Goal: Communication & Community: Answer question/provide support

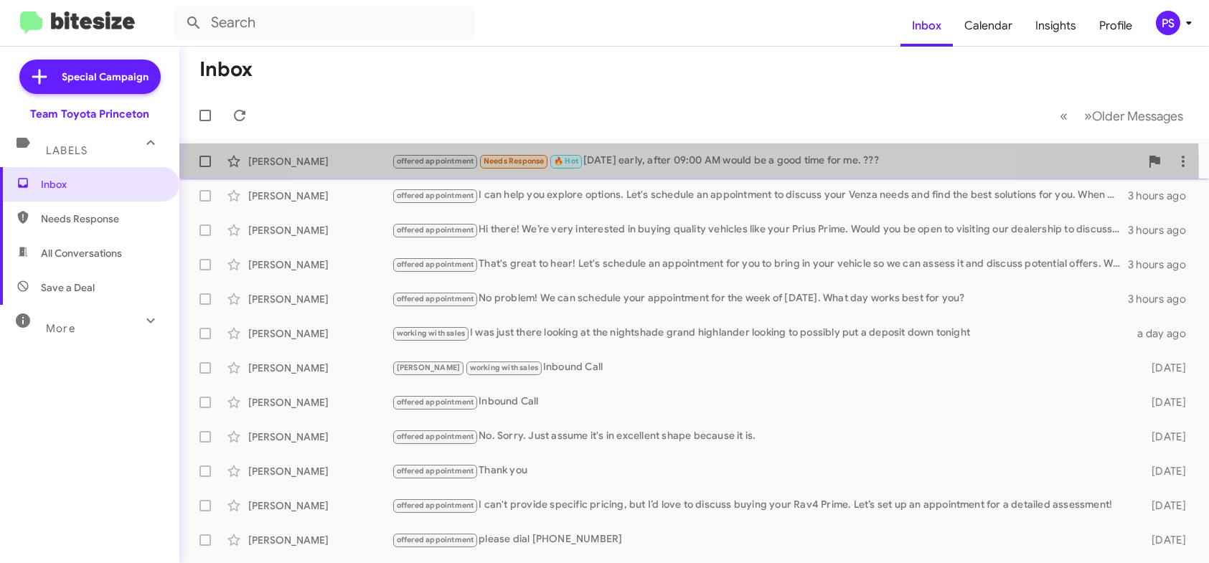
click at [653, 171] on div "[PERSON_NAME] offered appointment Needs Response 🔥 Hot [DATE] early, after 09:0…" at bounding box center [694, 161] width 1007 height 29
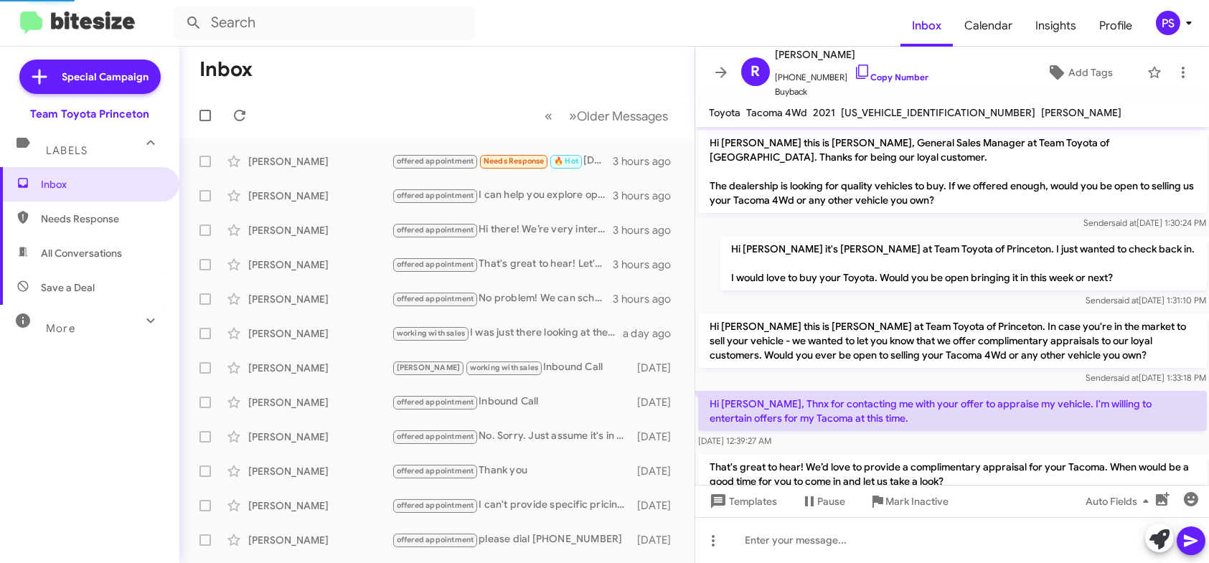
scroll to position [130, 0]
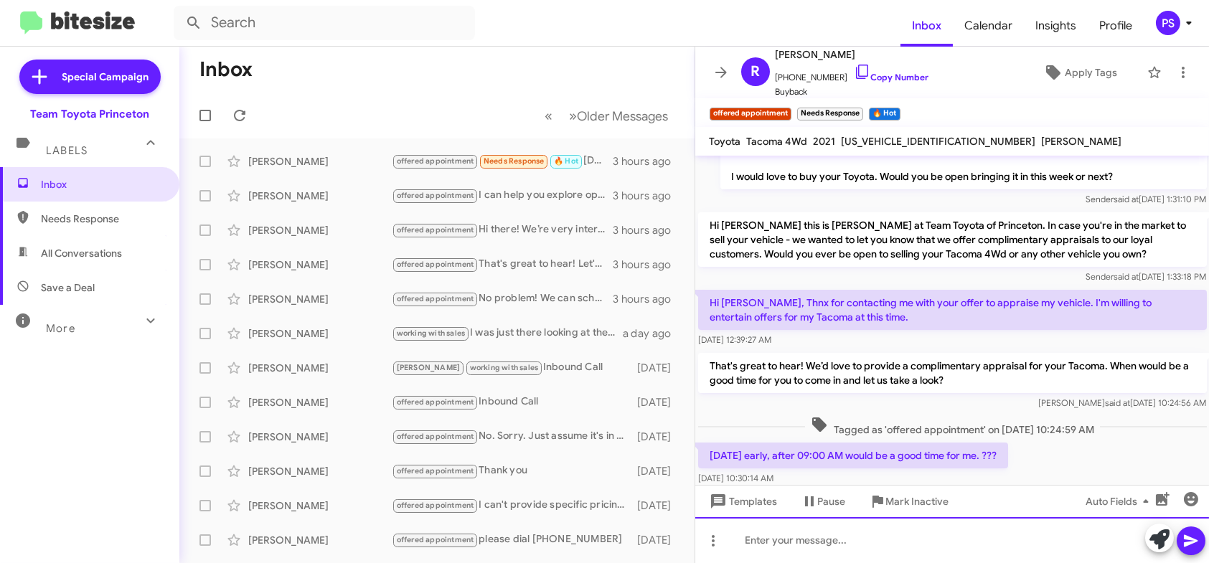
click at [1097, 545] on div at bounding box center [952, 540] width 514 height 46
click at [1101, 547] on div at bounding box center [952, 540] width 514 height 46
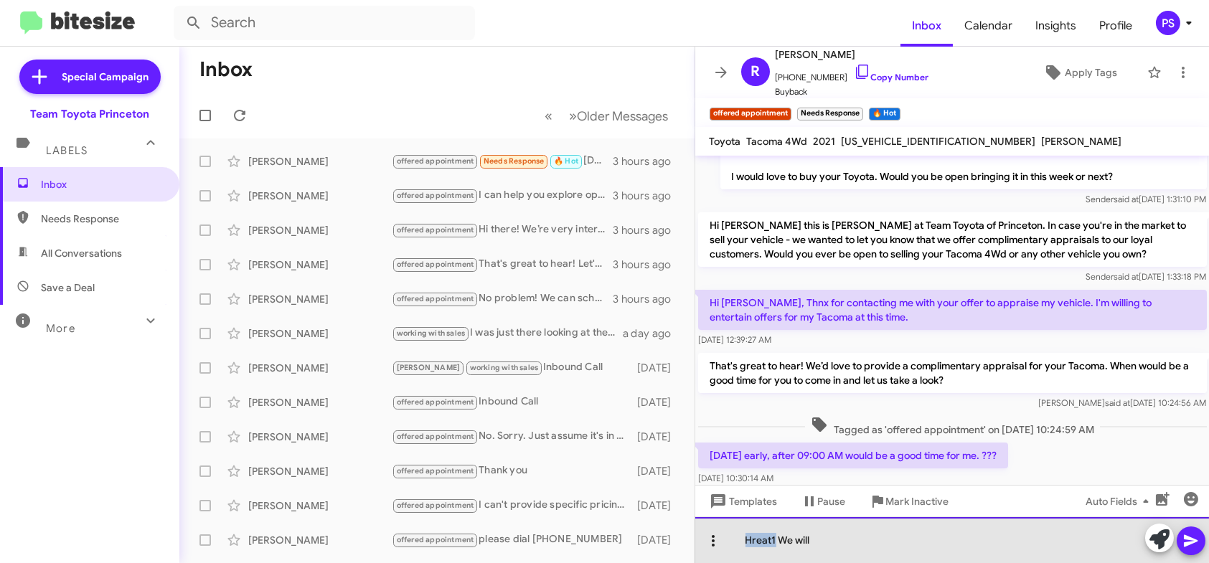
drag, startPoint x: 774, startPoint y: 538, endPoint x: 706, endPoint y: 541, distance: 68.2
click at [706, 541] on div "Hreat1 We will" at bounding box center [952, 540] width 514 height 46
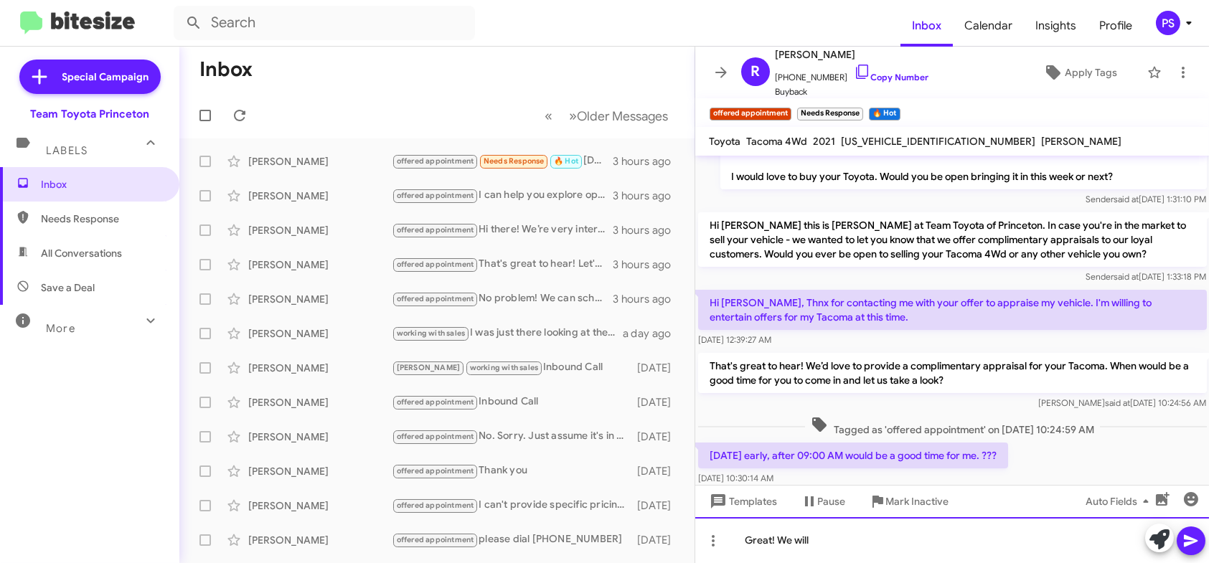
click at [837, 529] on div "Great! We will" at bounding box center [952, 540] width 514 height 46
click at [1180, 547] on button at bounding box center [1191, 541] width 29 height 29
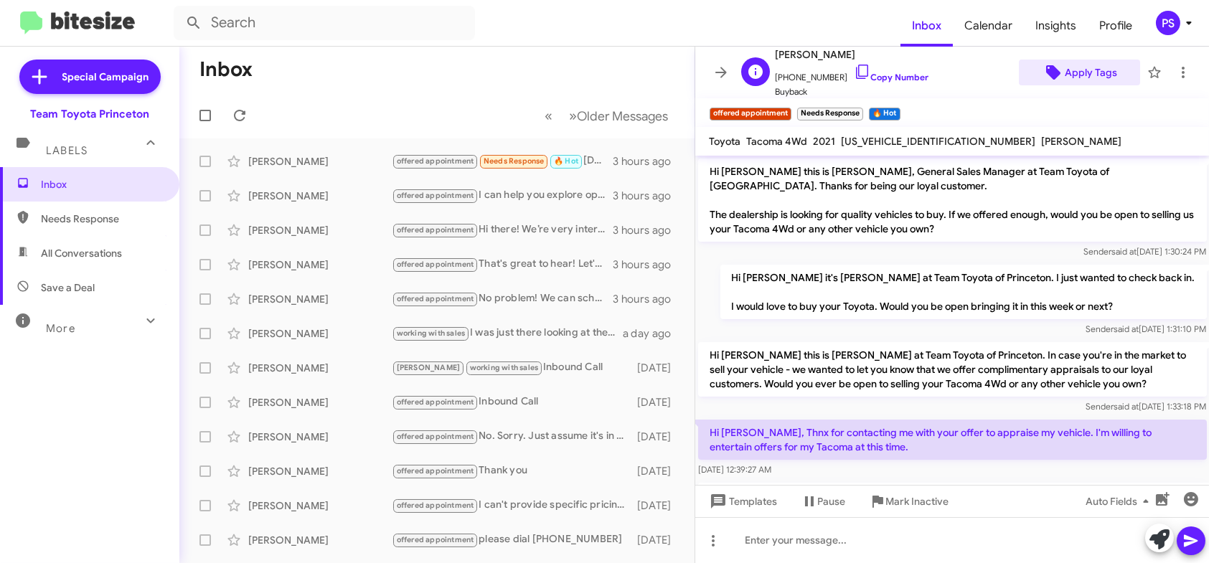
click at [1080, 75] on span "Apply Tags" at bounding box center [1091, 73] width 52 height 26
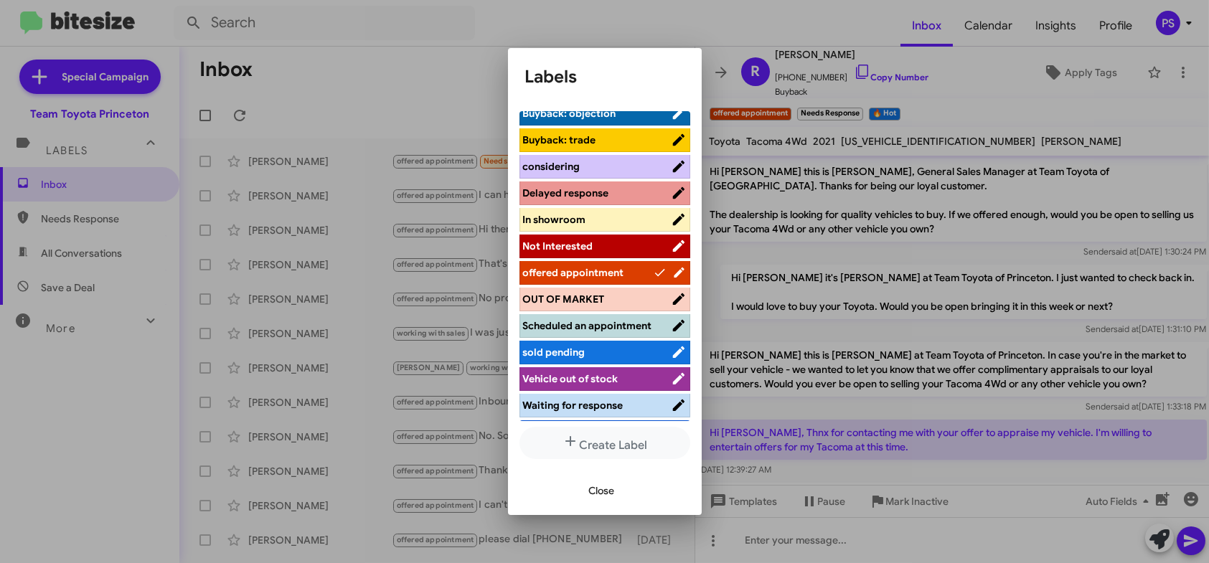
scroll to position [143, 0]
click at [608, 332] on span "Scheduled an appointment" at bounding box center [597, 325] width 148 height 14
click at [605, 484] on span "Close" at bounding box center [602, 491] width 26 height 26
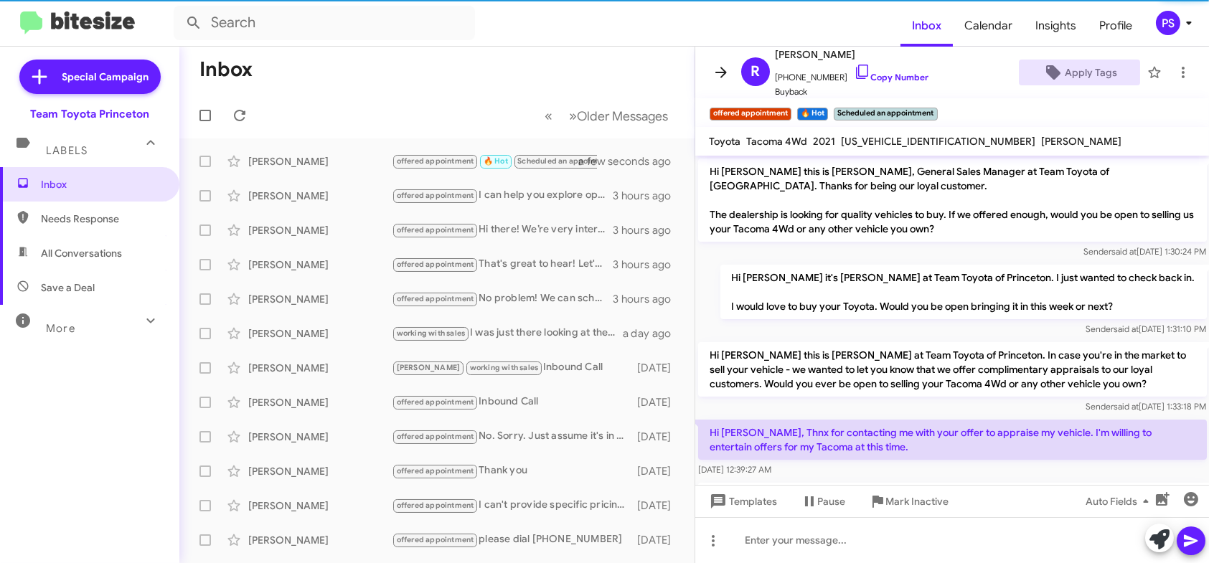
click at [711, 70] on span at bounding box center [721, 72] width 29 height 17
